Goal: Information Seeking & Learning: Find contact information

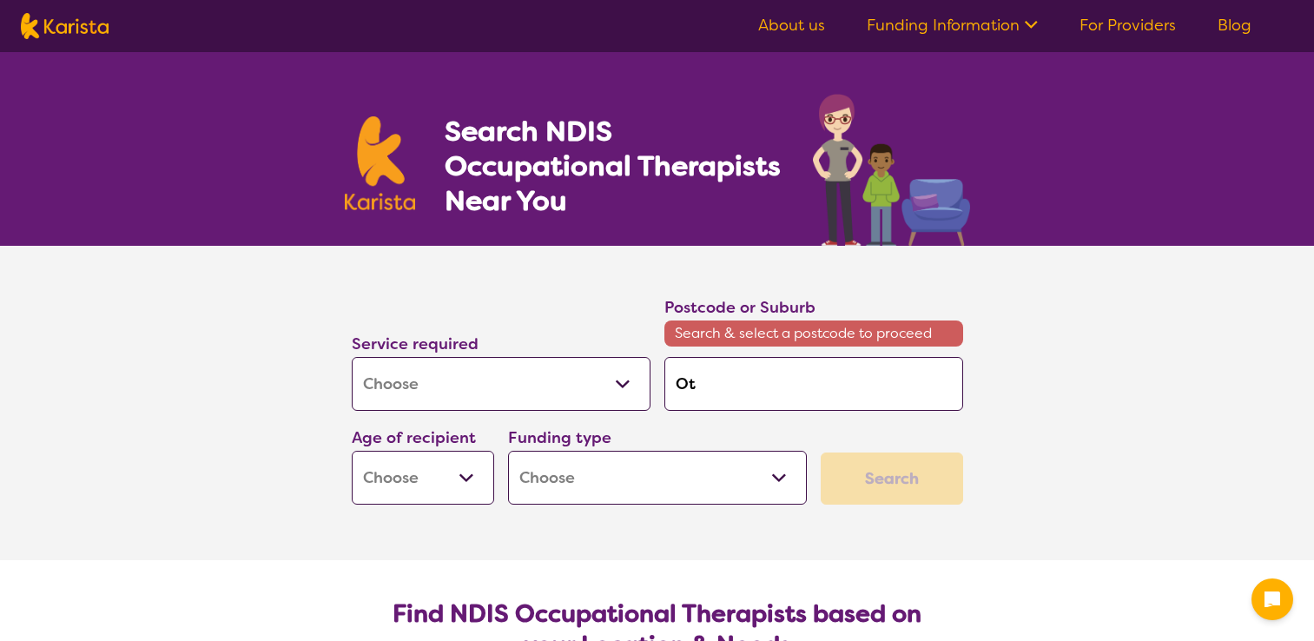
select select "[MEDICAL_DATA]"
type input "Ota"
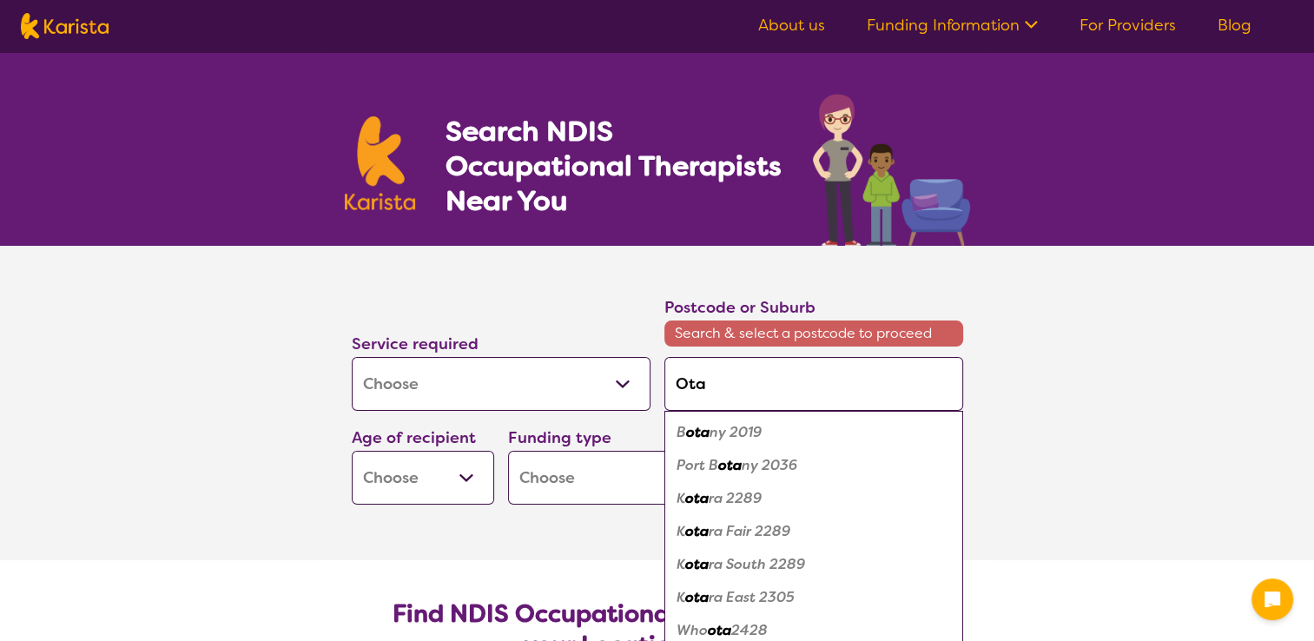
type input "Ot"
type input "O"
type input "Or"
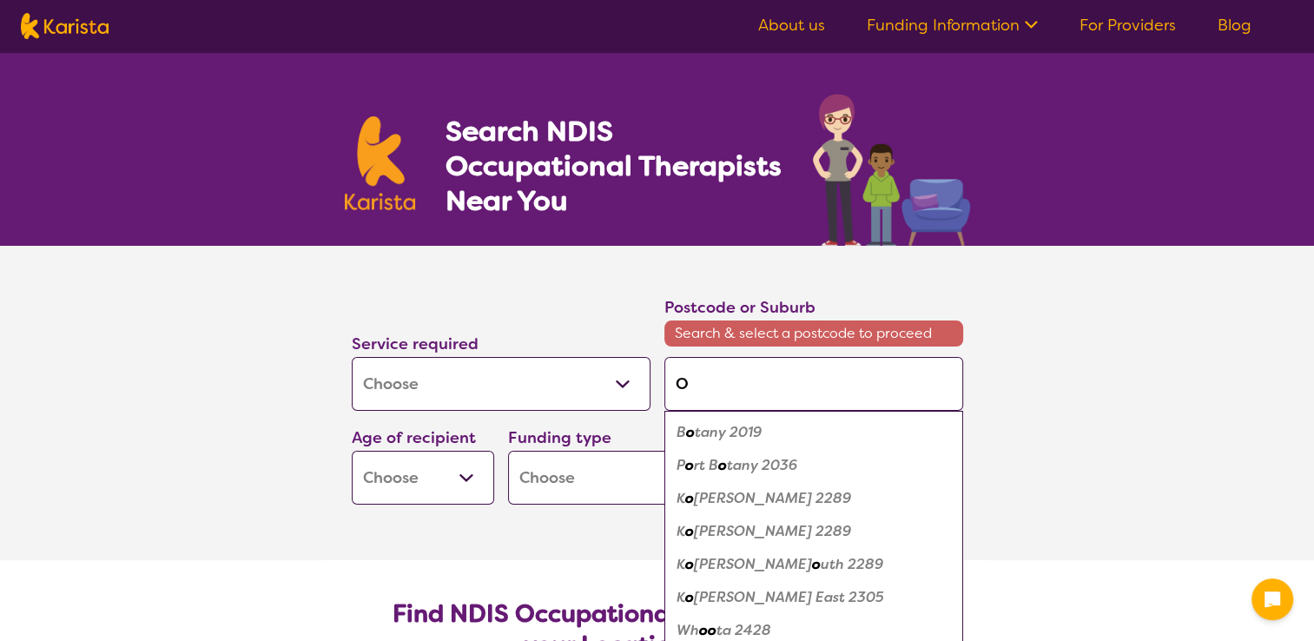
type input "Or"
type input "Ora"
type input "Oran"
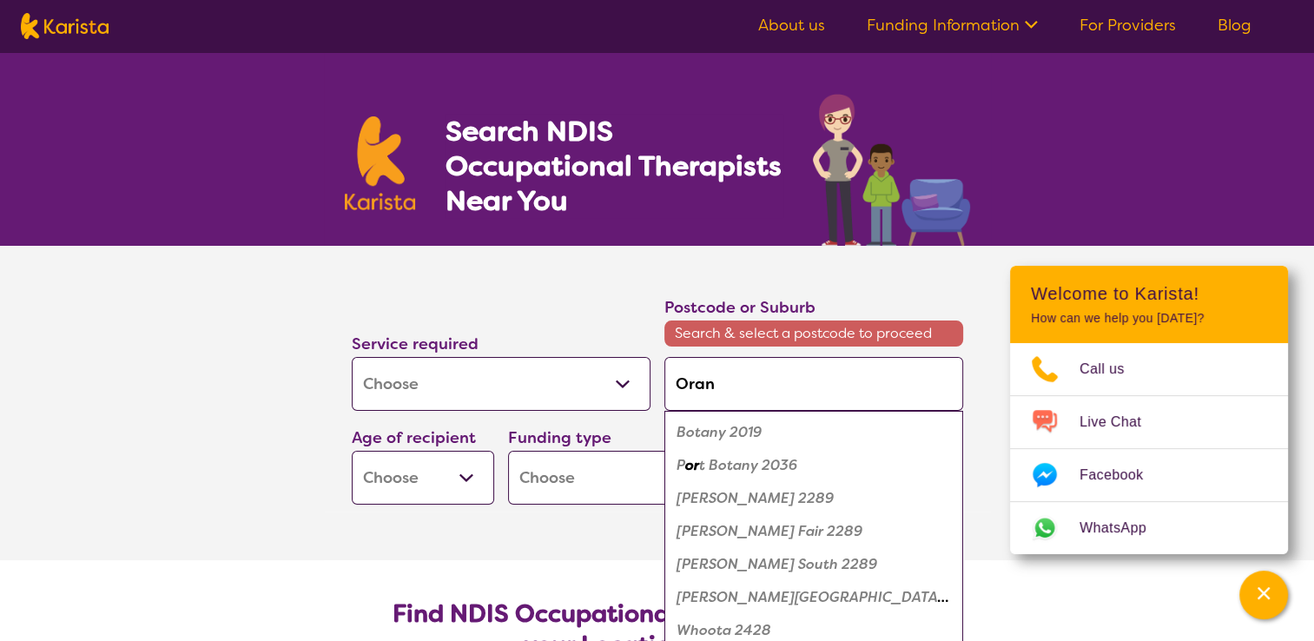
type input "Orang"
type input "Orange"
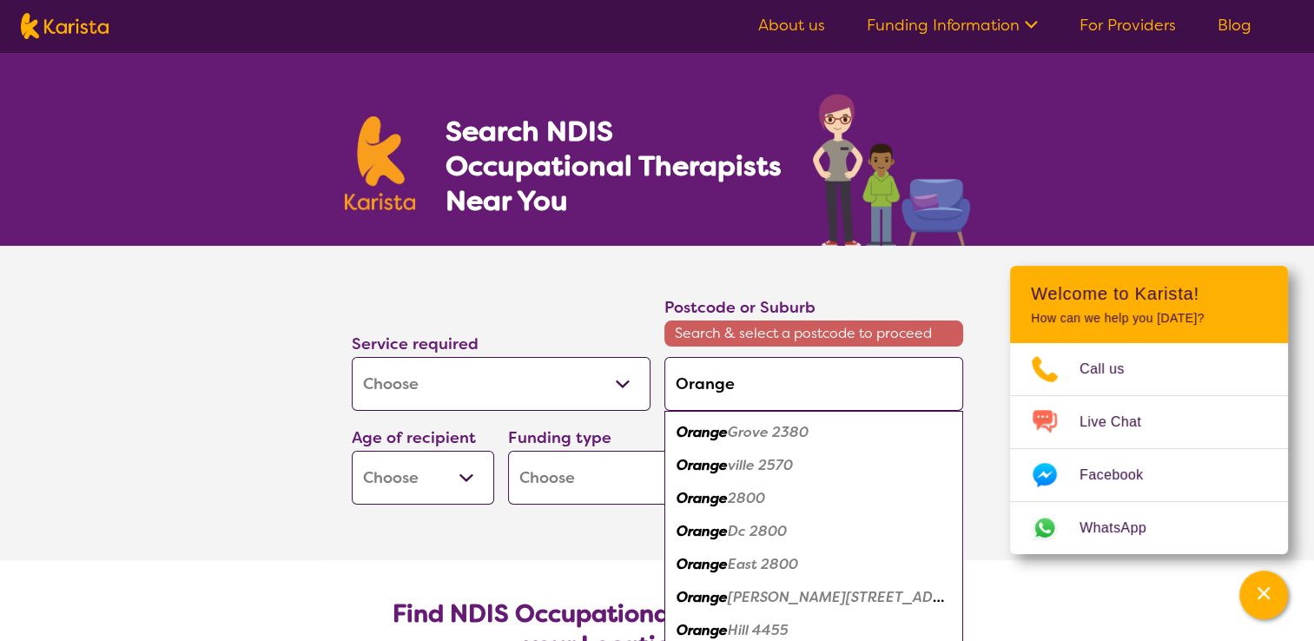
click at [740, 496] on em "2800" at bounding box center [746, 498] width 37 height 18
type input "2800"
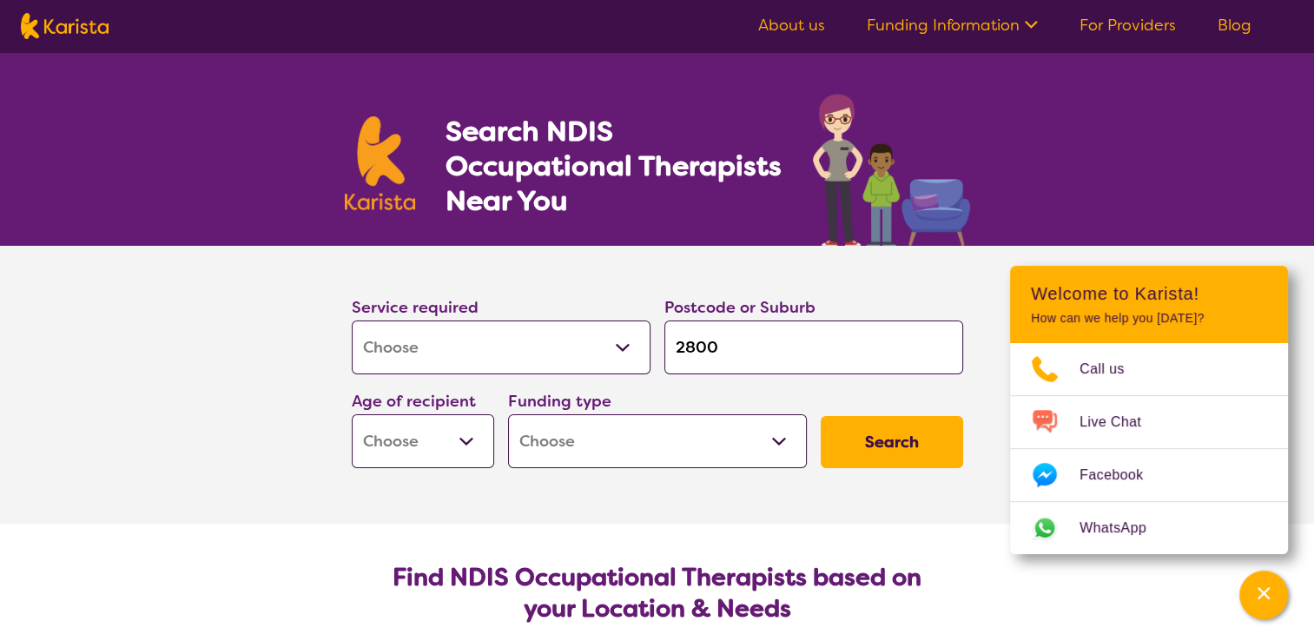
click at [466, 440] on select "Early Childhood - 0 to 9 Child - 10 to 11 Adolescent - 12 to 17 Adult - 18 to 6…" at bounding box center [423, 441] width 142 height 54
select select "AG"
click at [352, 414] on select "Early Childhood - 0 to 9 Child - 10 to 11 Adolescent - 12 to 17 Adult - 18 to 6…" at bounding box center [423, 441] width 142 height 54
select select "AG"
click at [465, 433] on select "Early Childhood - 0 to 9 Child - 10 to 11 Adolescent - 12 to 17 Adult - 18 to 6…" at bounding box center [423, 441] width 142 height 54
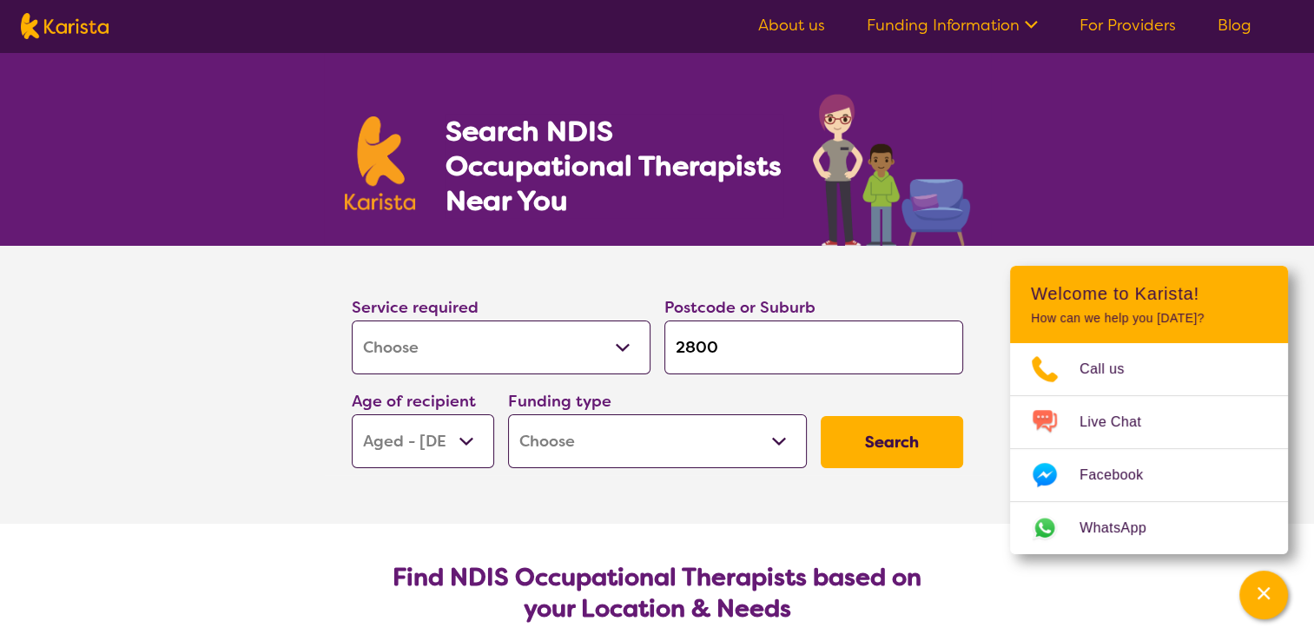
select select "AD"
click at [352, 414] on select "Early Childhood - 0 to 9 Child - 10 to 11 Adolescent - 12 to 17 Adult - 18 to 6…" at bounding box center [423, 441] width 142 height 54
select select "AD"
click at [779, 433] on select "Home Care Package (HCP) National Disability Insurance Scheme (NDIS) I don't know" at bounding box center [657, 441] width 299 height 54
select select "NDIS"
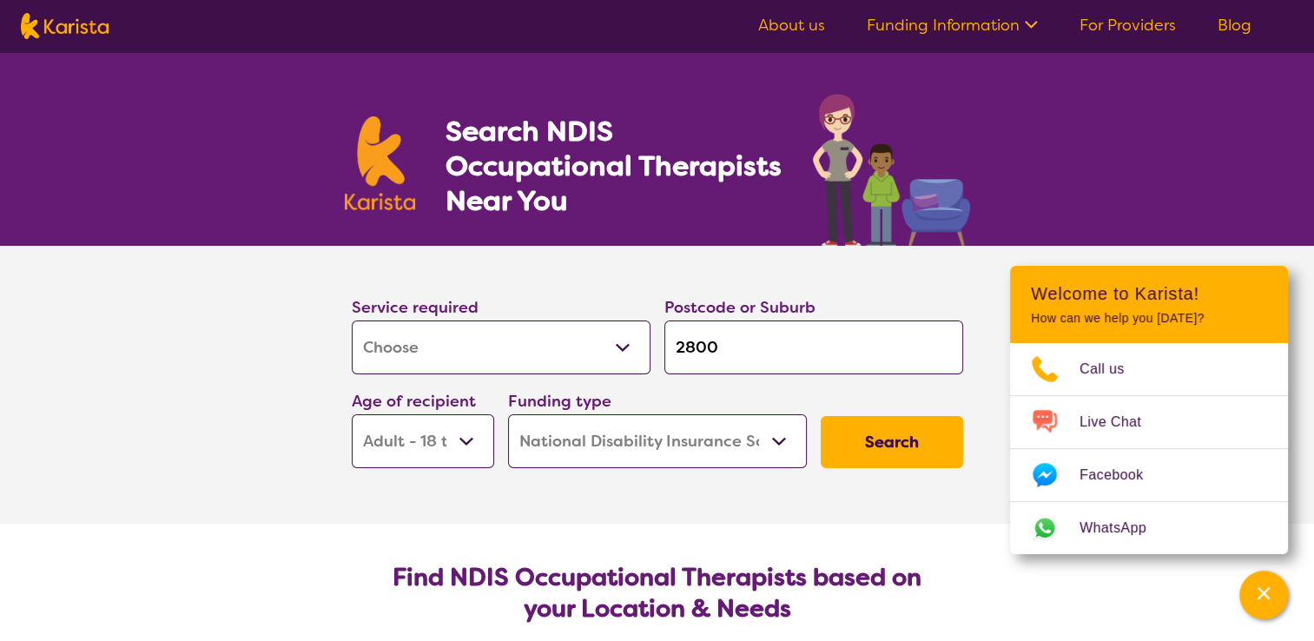
click at [508, 414] on select "Home Care Package (HCP) National Disability Insurance Scheme (NDIS) I don't know" at bounding box center [657, 441] width 299 height 54
select select "NDIS"
click at [878, 455] on button "Search" at bounding box center [892, 442] width 142 height 52
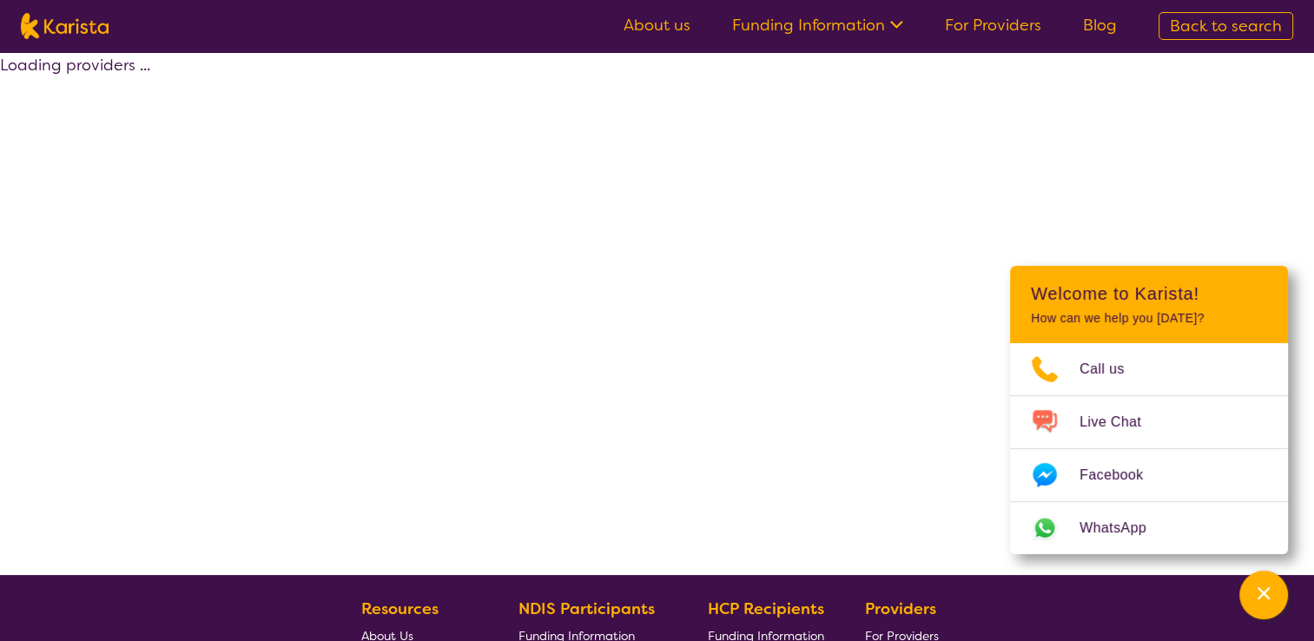
select select "by_score"
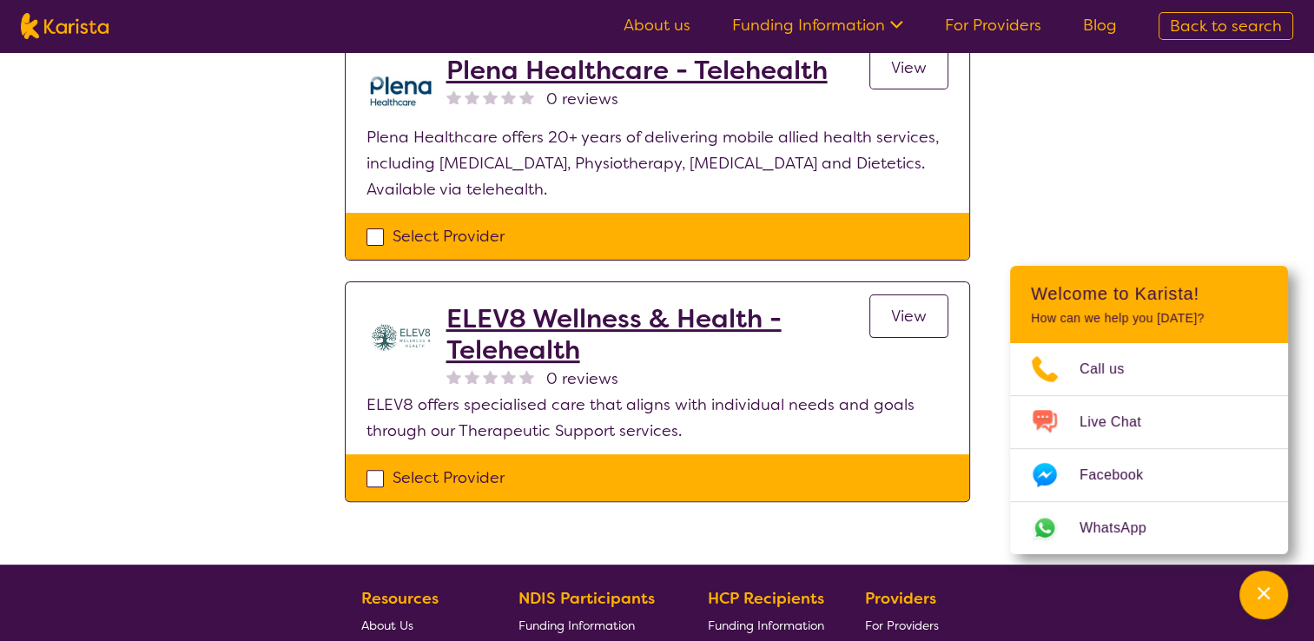
scroll to position [521, 0]
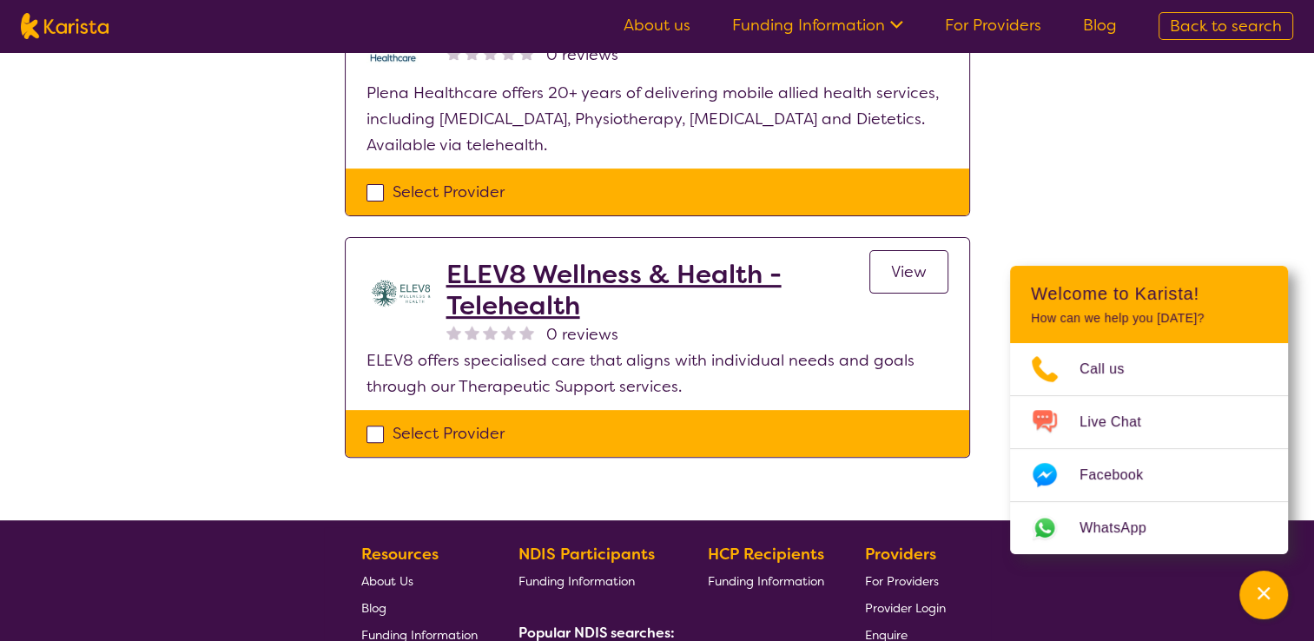
click at [580, 267] on h2 "ELEV8 Wellness & Health - Telehealth" at bounding box center [657, 290] width 423 height 63
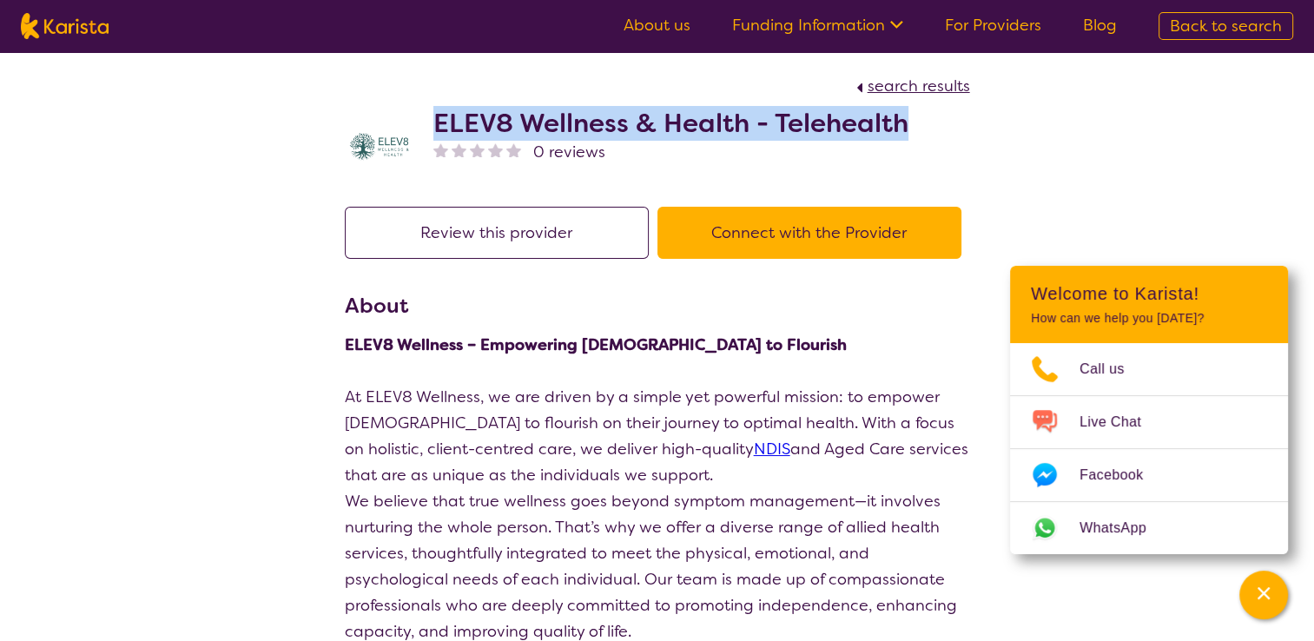
drag, startPoint x: 434, startPoint y: 117, endPoint x: 907, endPoint y: 123, distance: 472.5
click at [907, 123] on h2 "ELEV8 Wellness & Health - Telehealth" at bounding box center [670, 123] width 475 height 31
drag, startPoint x: 907, startPoint y: 123, endPoint x: 889, endPoint y: 124, distance: 17.4
copy h2 "ELEV8 Wellness & Health - Telehealth"
